Goal: Information Seeking & Learning: Learn about a topic

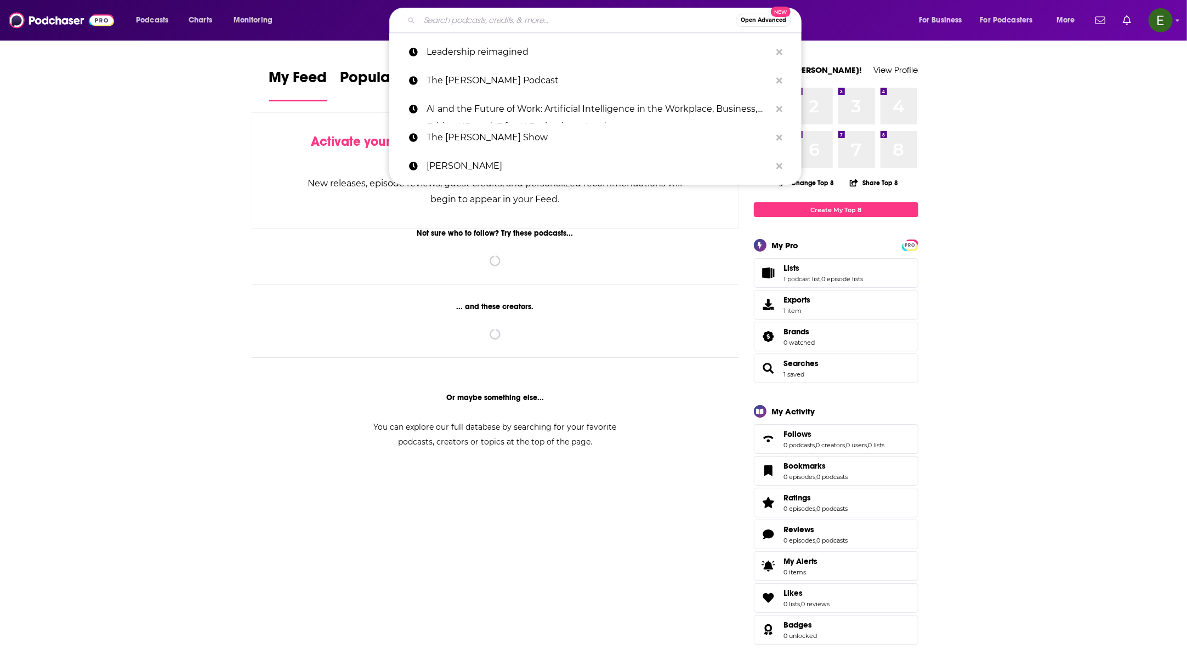
click at [582, 16] on input "Search podcasts, credits, & more..." at bounding box center [577, 21] width 316 height 18
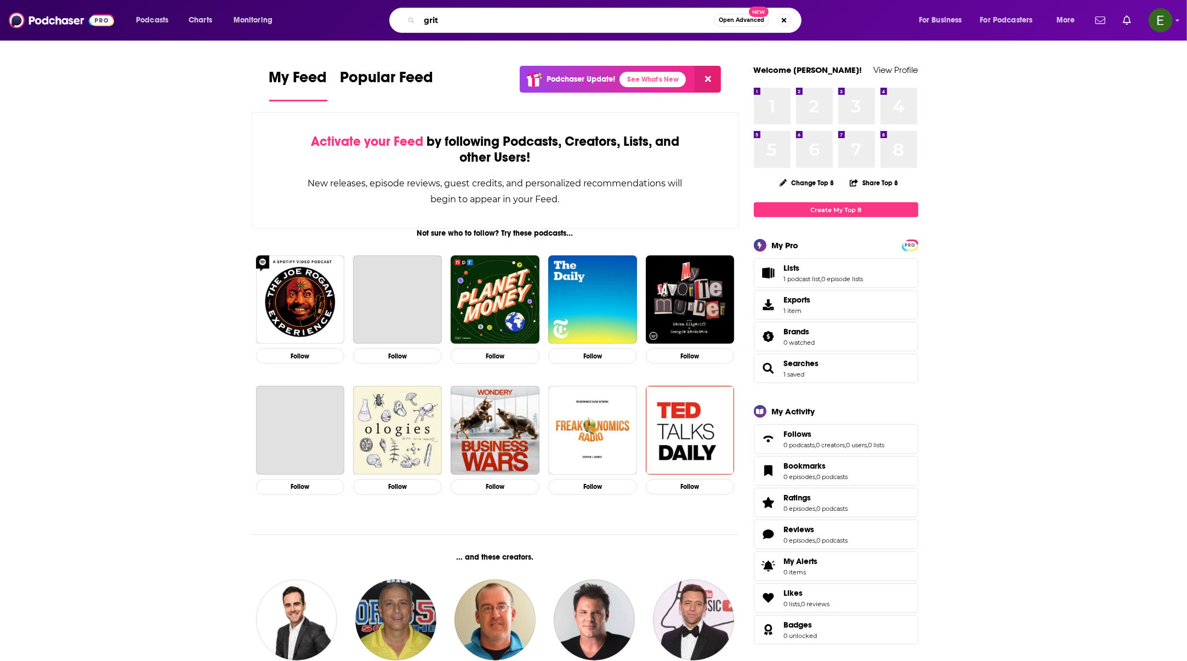
type input "grit"
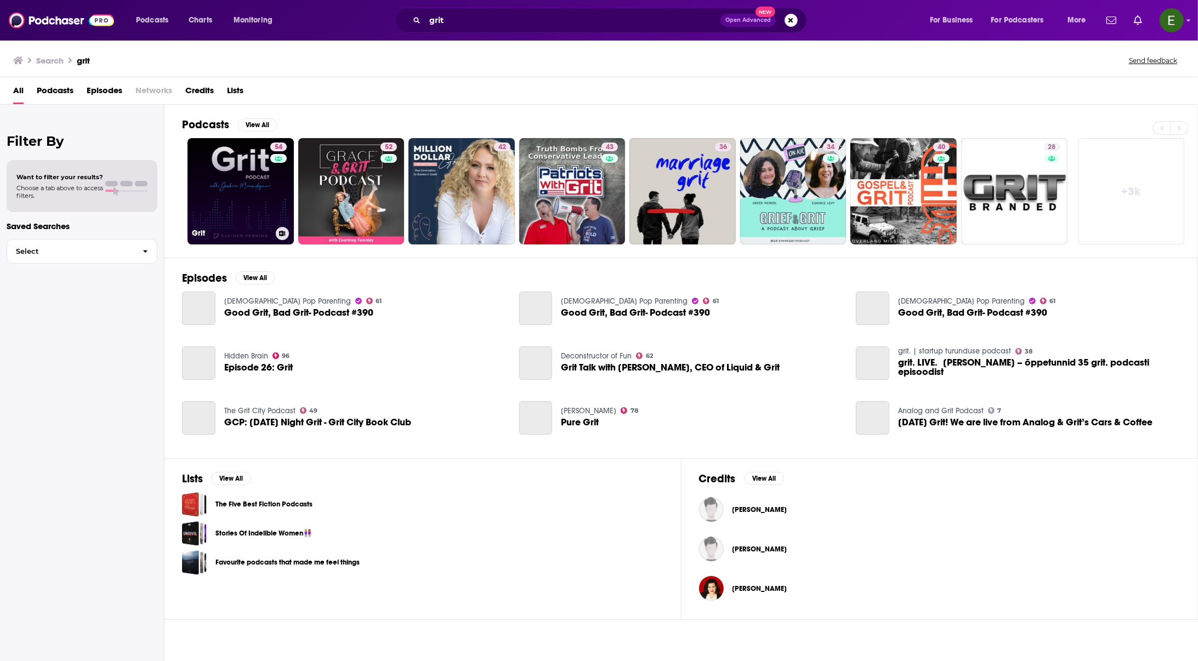
click at [275, 176] on div "54" at bounding box center [279, 185] width 19 height 84
